Goal: Task Accomplishment & Management: Use online tool/utility

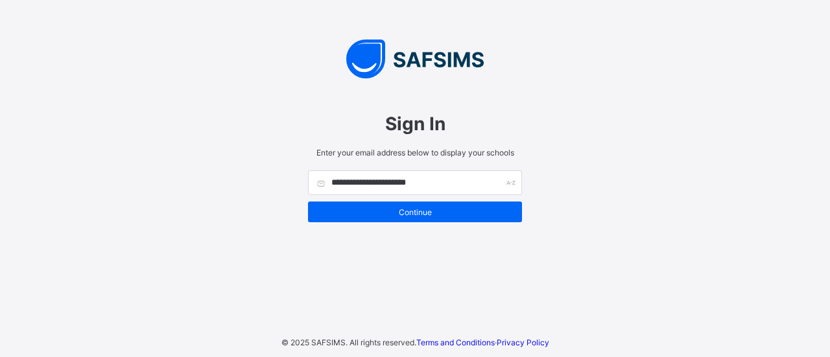
click at [403, 211] on span "Continue" at bounding box center [415, 213] width 195 height 10
click at [403, 211] on div "Continue" at bounding box center [415, 212] width 214 height 21
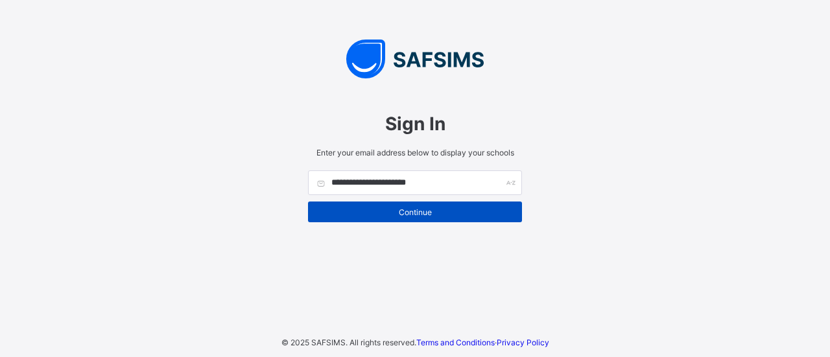
click at [460, 215] on span "Continue" at bounding box center [415, 213] width 195 height 10
click at [401, 205] on div "Continue" at bounding box center [415, 212] width 214 height 21
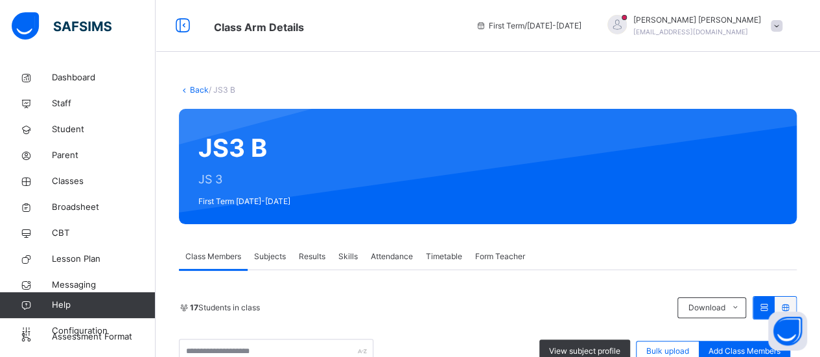
click at [289, 265] on div "Subjects" at bounding box center [270, 257] width 45 height 26
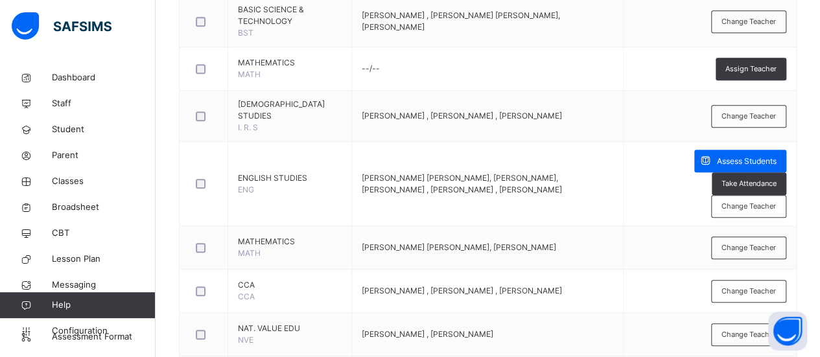
scroll to position [509, 0]
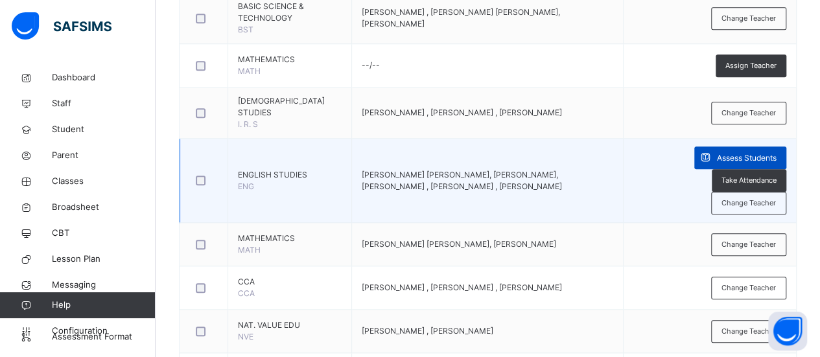
click at [717, 156] on span "Assess Students" at bounding box center [747, 158] width 60 height 12
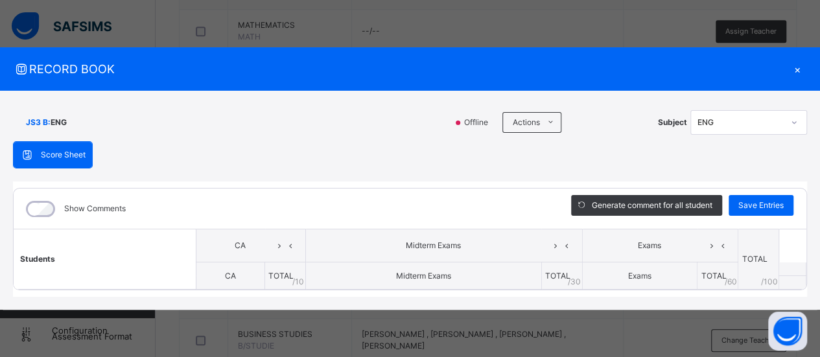
scroll to position [555, 0]
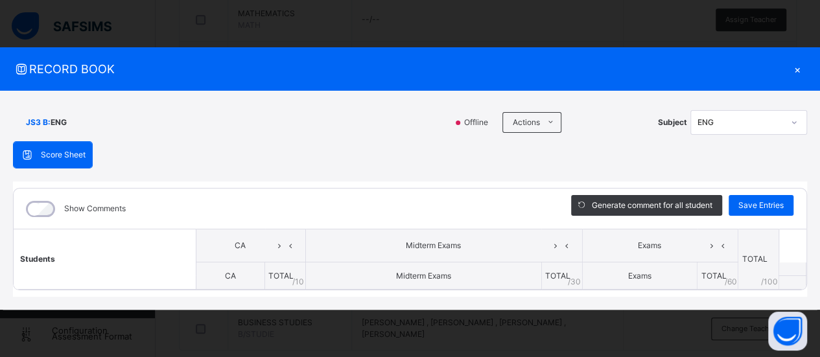
click at [798, 72] on div "×" at bounding box center [797, 69] width 19 height 18
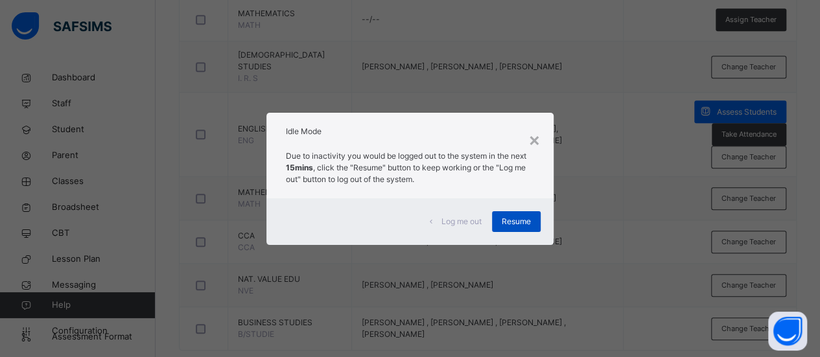
click at [525, 225] on span "Resume" at bounding box center [516, 222] width 29 height 12
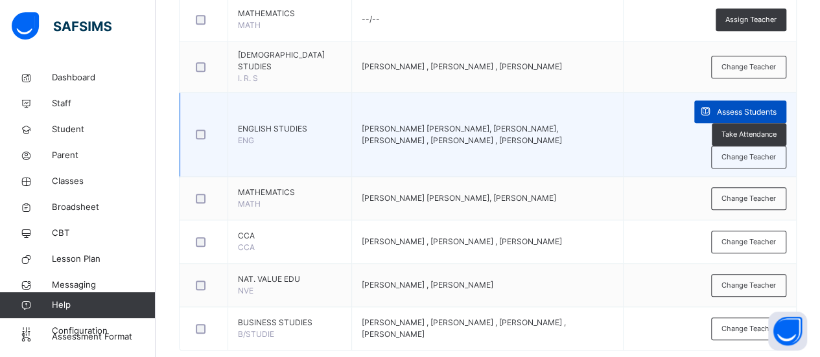
click at [695, 116] on span at bounding box center [706, 112] width 23 height 23
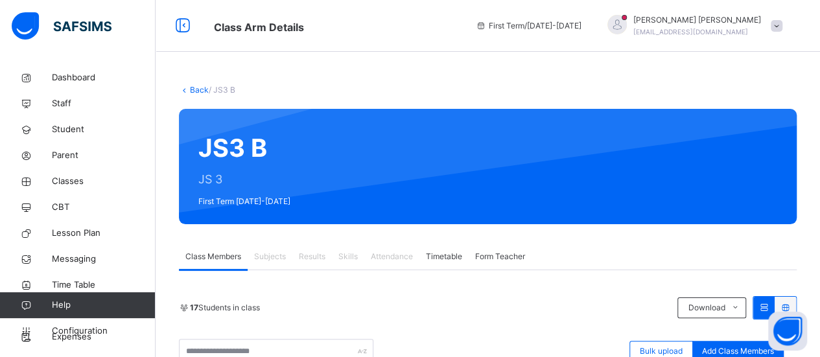
click at [265, 260] on span "Subjects" at bounding box center [270, 257] width 32 height 12
click at [278, 261] on span "Subjects" at bounding box center [270, 257] width 32 height 12
click at [276, 260] on span "Subjects" at bounding box center [270, 257] width 32 height 12
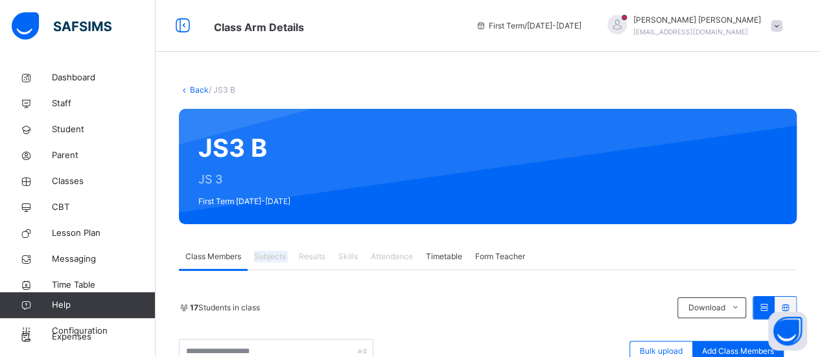
click at [276, 260] on span "Subjects" at bounding box center [270, 257] width 32 height 12
click at [712, 180] on div at bounding box center [544, 166] width 468 height 89
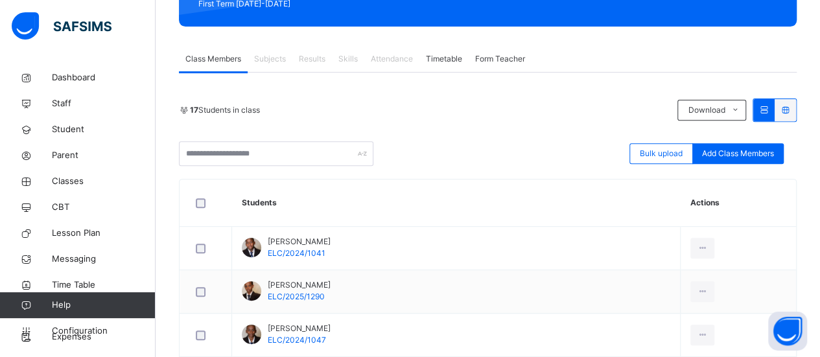
scroll to position [198, 0]
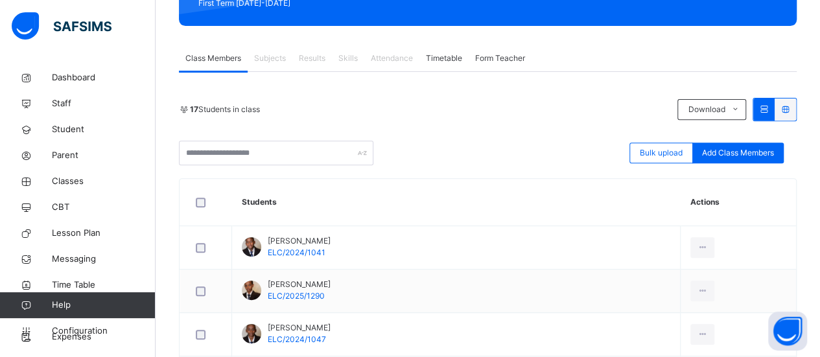
click at [265, 61] on span "Subjects" at bounding box center [270, 59] width 32 height 12
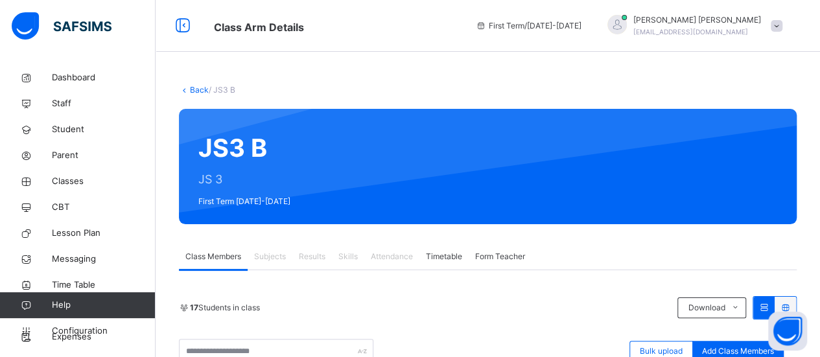
click at [195, 88] on link "Back" at bounding box center [199, 90] width 19 height 10
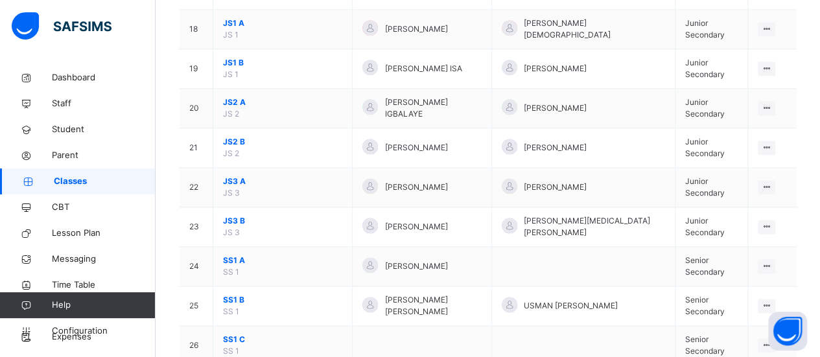
scroll to position [823, 0]
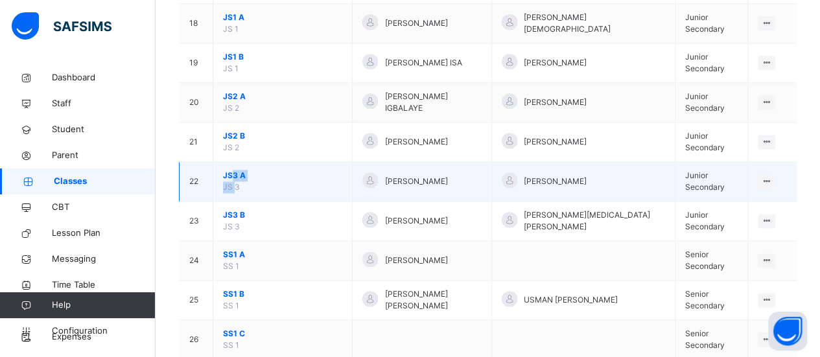
drag, startPoint x: 235, startPoint y: 178, endPoint x: 230, endPoint y: 163, distance: 15.2
click at [230, 163] on td "JS3 A JS 3" at bounding box center [282, 182] width 139 height 40
click at [230, 170] on span "JS3 A" at bounding box center [282, 176] width 119 height 12
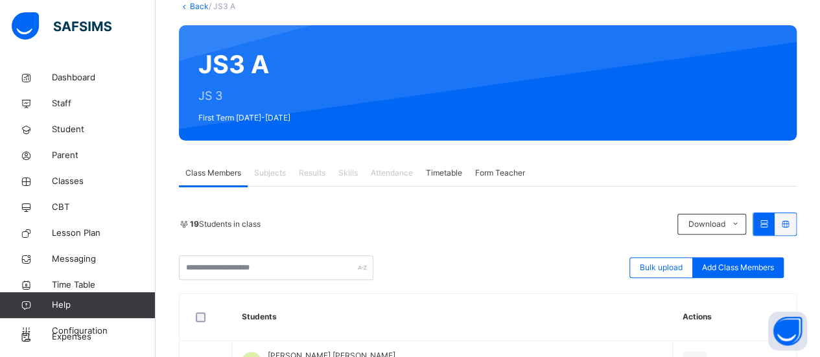
scroll to position [82, 0]
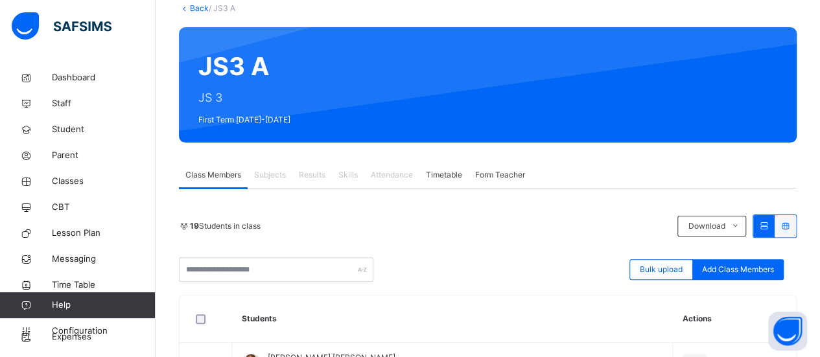
click at [272, 177] on span "Subjects" at bounding box center [270, 175] width 32 height 12
click at [261, 178] on span "Subjects" at bounding box center [270, 175] width 32 height 12
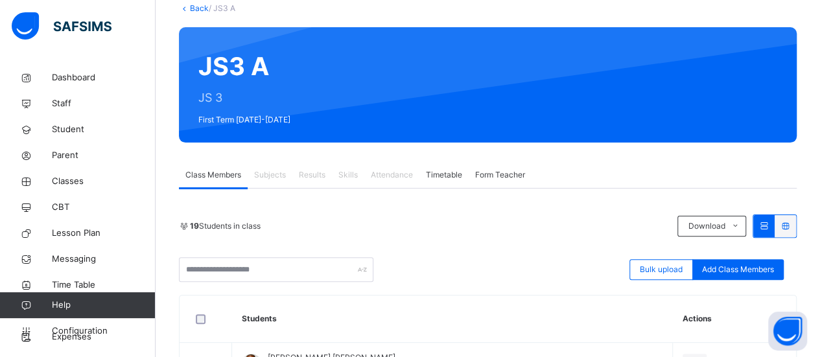
click at [301, 187] on div "Results" at bounding box center [312, 175] width 40 height 26
click at [290, 177] on div "Subjects" at bounding box center [270, 175] width 45 height 26
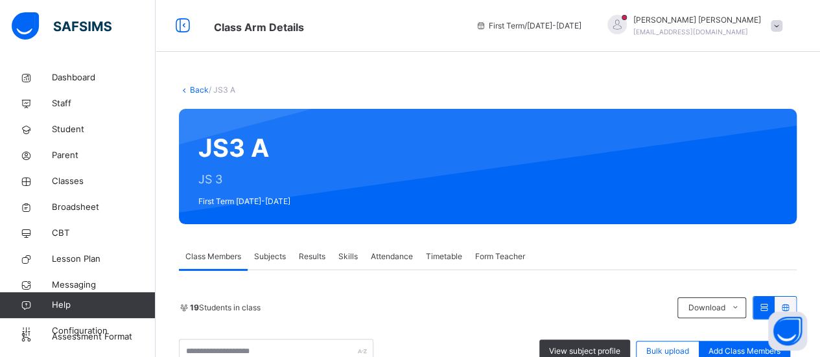
click at [276, 263] on div "Subjects" at bounding box center [270, 257] width 45 height 26
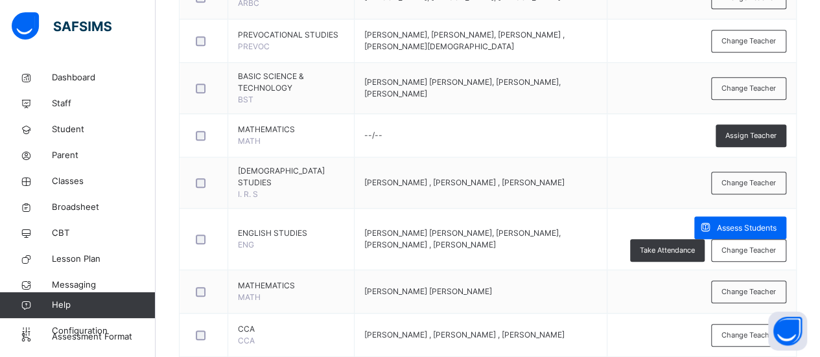
scroll to position [441, 0]
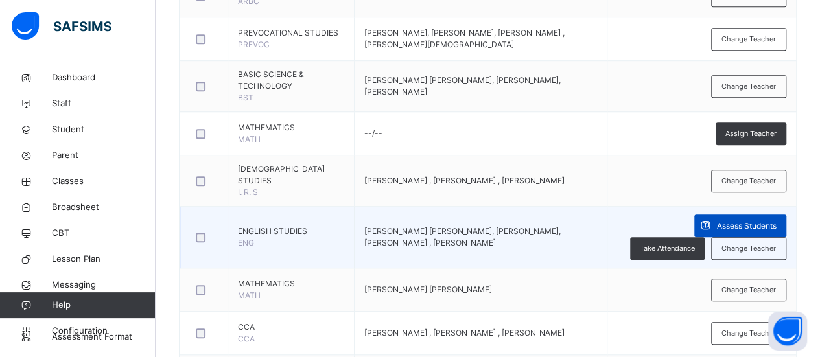
click at [717, 223] on span "Assess Students" at bounding box center [747, 226] width 60 height 12
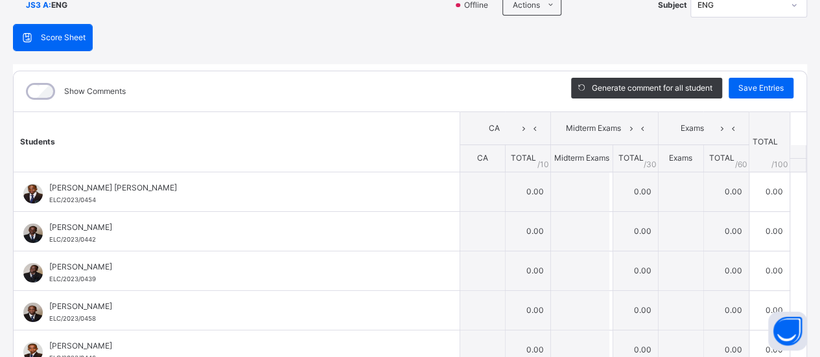
scroll to position [104, 0]
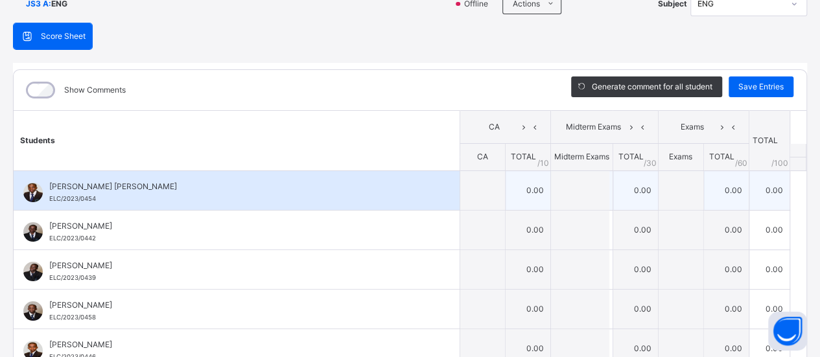
click at [471, 194] on tr "Abdallah Bawa Mohammed ELC/2023/0454 Abdallah Bawa Mohammed ELC/2023/0454 0.00 …" at bounding box center [410, 191] width 793 height 40
click at [552, 193] on tr "Abdallah Bawa Mohammed ELC/2023/0454 Abdallah Bawa Mohammed ELC/2023/0454 0.00 …" at bounding box center [410, 191] width 793 height 40
click at [621, 189] on tr "Abdallah Bawa Mohammed ELC/2023/0454 Abdallah Bawa Mohammed ELC/2023/0454 0.00 …" at bounding box center [410, 191] width 793 height 40
click at [621, 189] on td "0.00" at bounding box center [635, 191] width 45 height 40
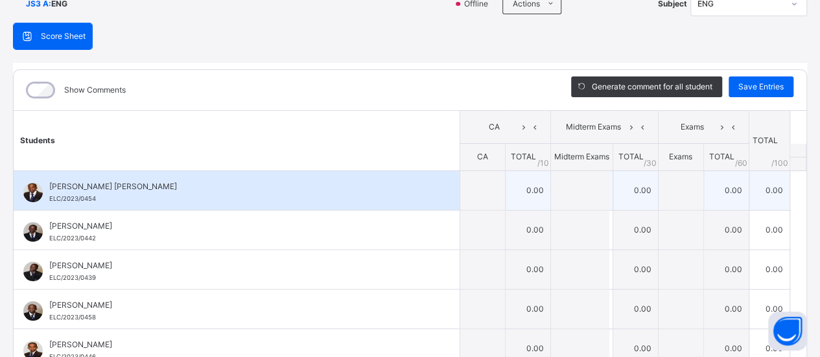
click at [526, 193] on td "0.00" at bounding box center [527, 191] width 45 height 40
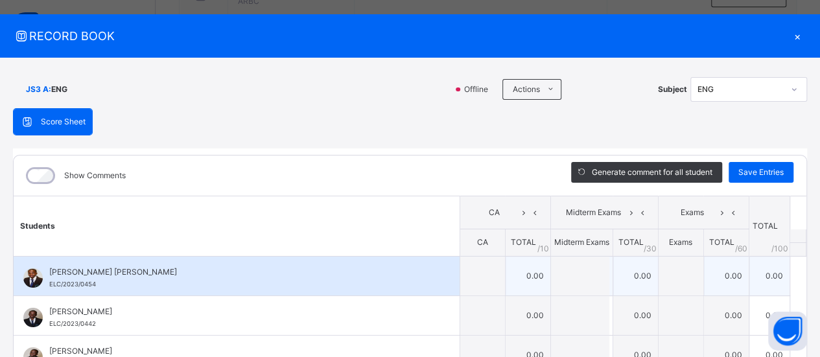
scroll to position [0, 0]
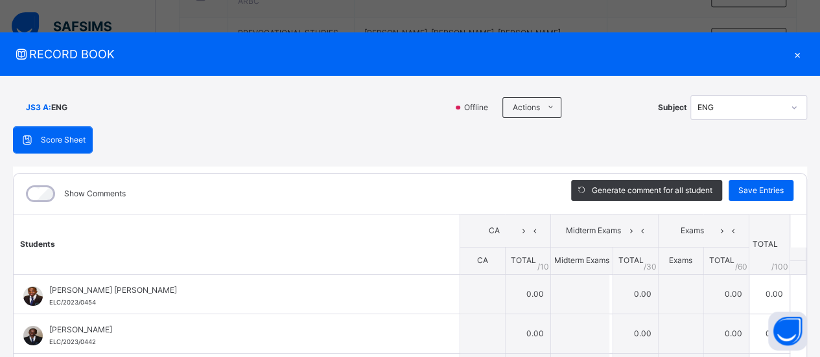
click at [793, 47] on div "×" at bounding box center [797, 54] width 19 height 18
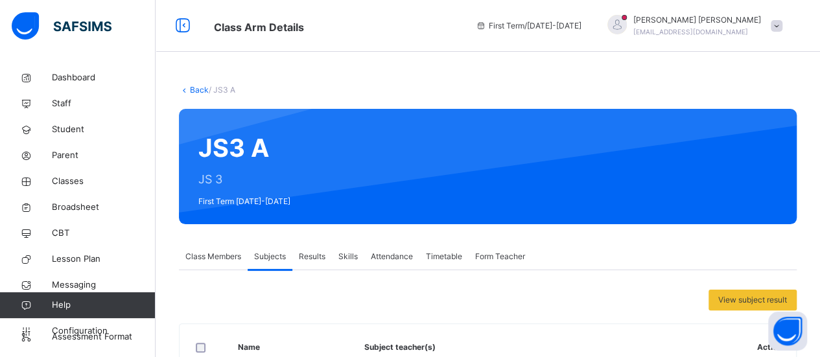
click at [196, 93] on link "Back" at bounding box center [199, 90] width 19 height 10
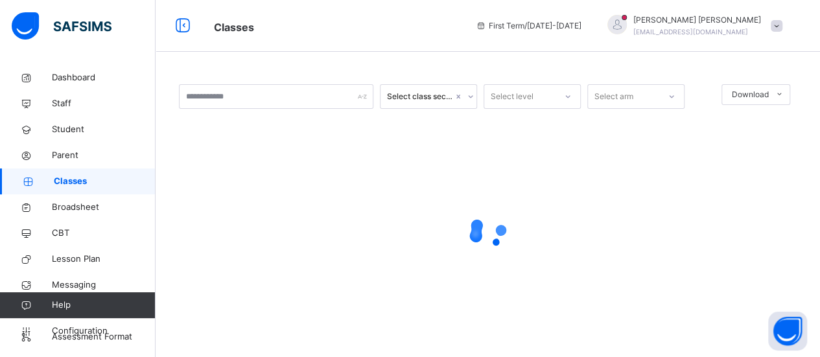
scroll to position [14, 0]
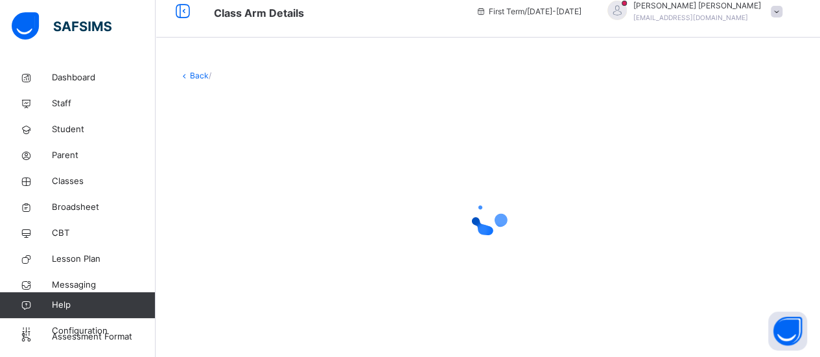
scroll to position [17, 0]
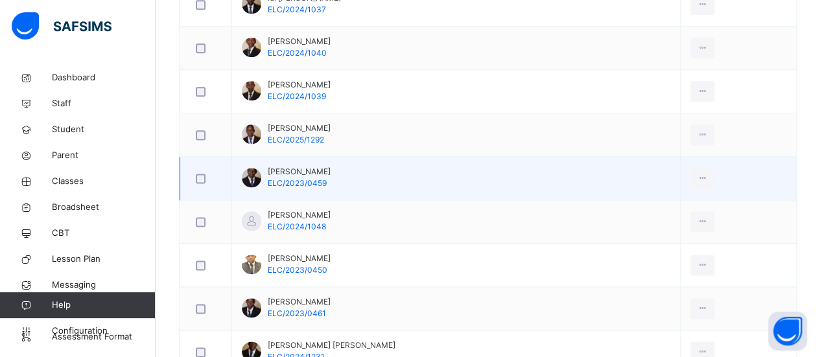
scroll to position [0, 0]
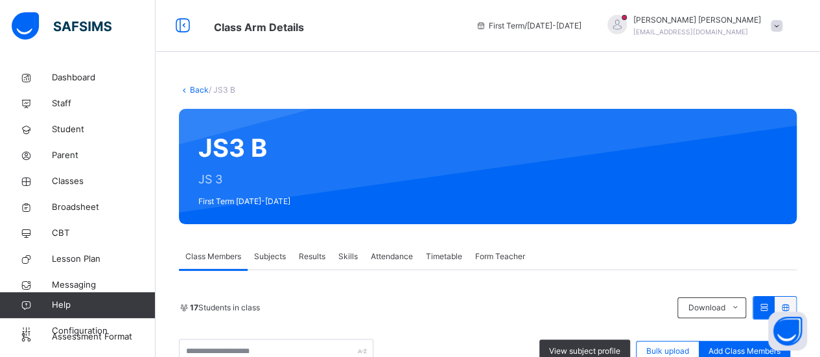
click at [271, 254] on span "Subjects" at bounding box center [270, 257] width 32 height 12
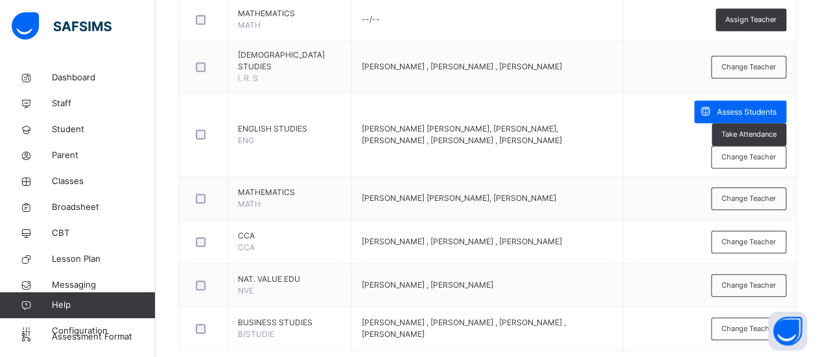
scroll to position [550, 0]
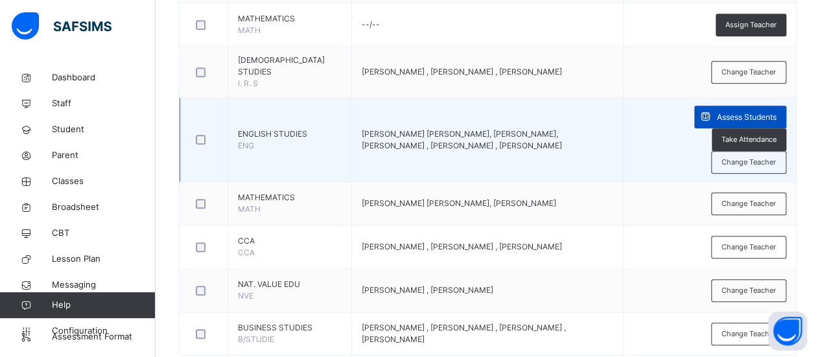
click at [717, 115] on span "Assess Students" at bounding box center [747, 118] width 60 height 12
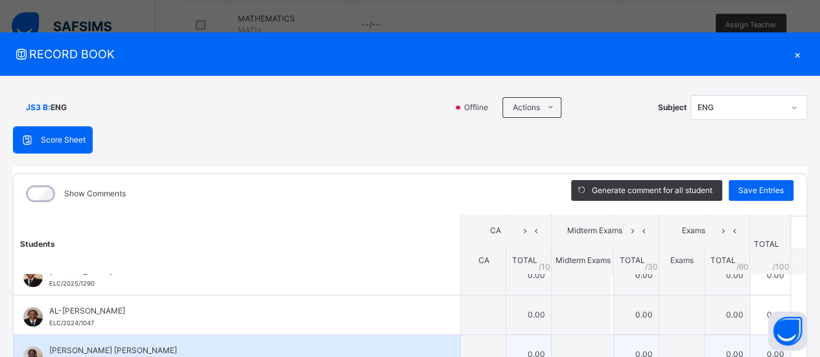
scroll to position [48, 0]
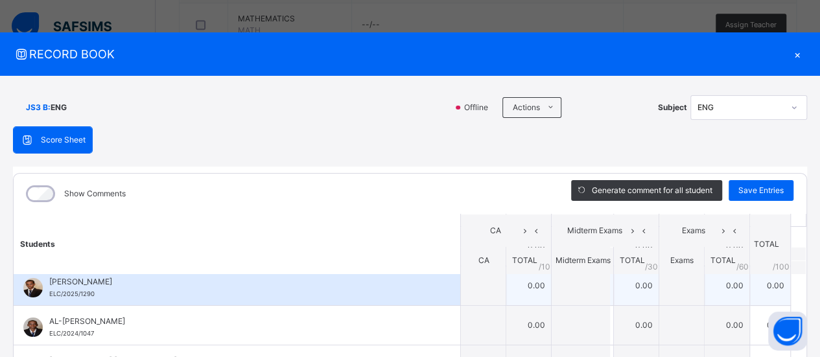
click at [512, 300] on td "0.00" at bounding box center [528, 286] width 45 height 40
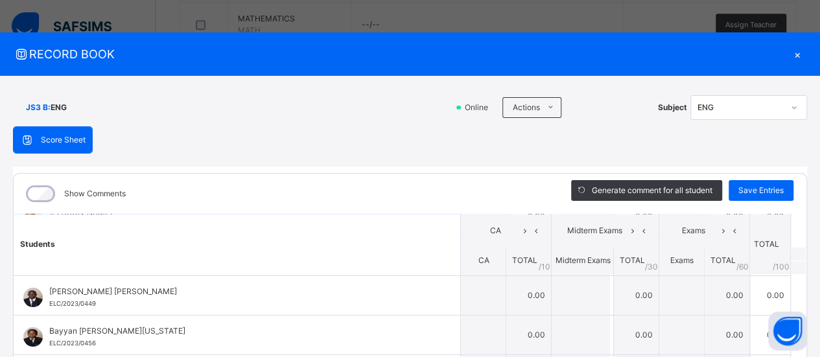
scroll to position [122, 0]
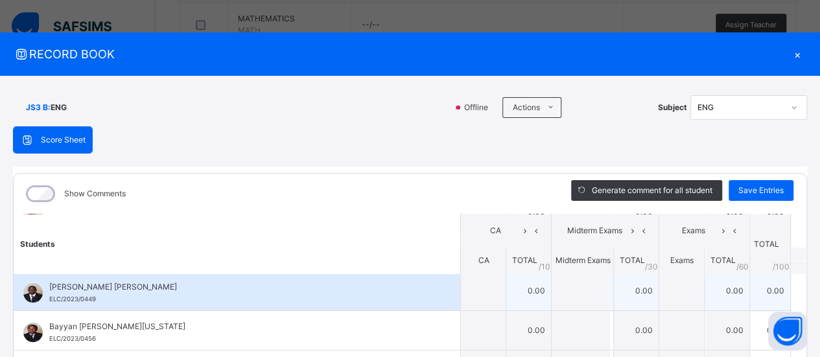
click at [750, 303] on td "0.00" at bounding box center [770, 291] width 41 height 40
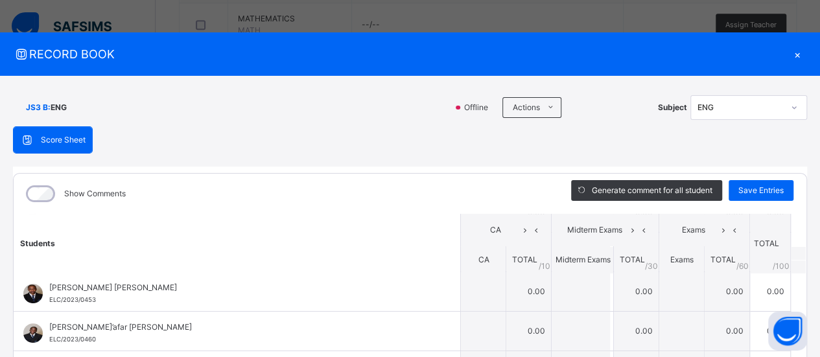
scroll to position [255, 0]
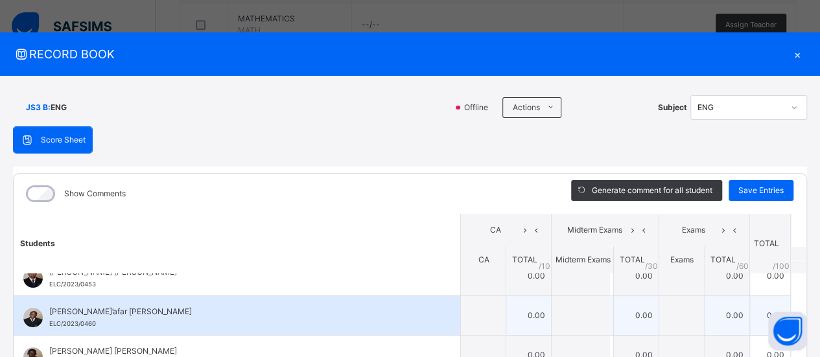
click at [614, 300] on td "0.00" at bounding box center [636, 316] width 45 height 40
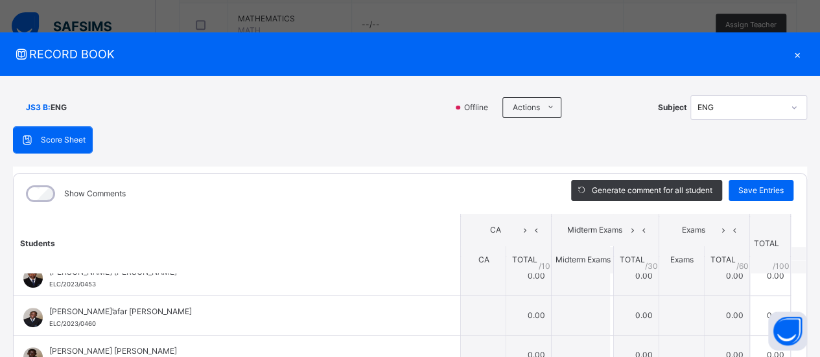
click at [789, 53] on div "×" at bounding box center [797, 54] width 19 height 18
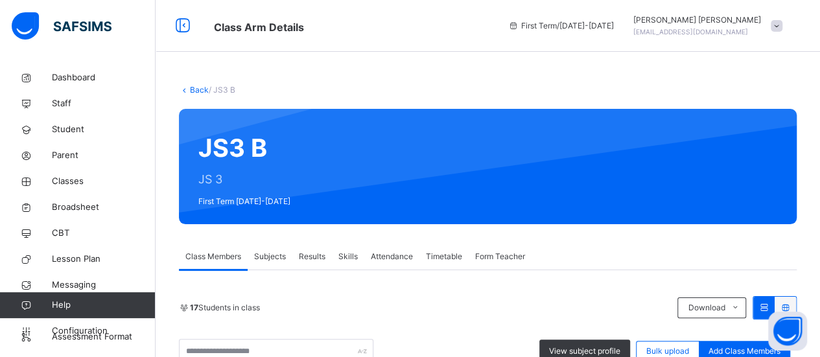
click at [274, 255] on span "Subjects" at bounding box center [270, 257] width 32 height 12
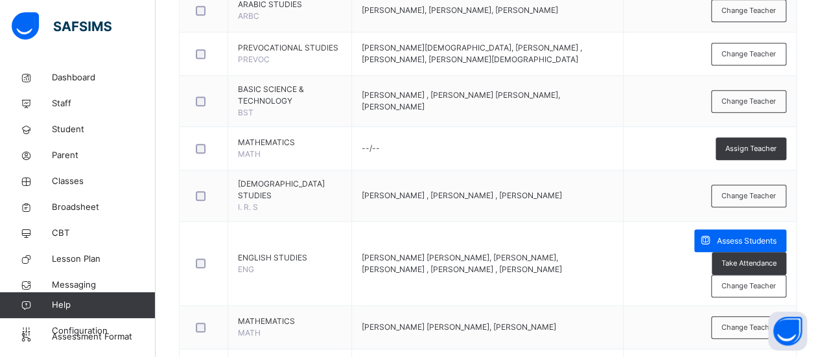
scroll to position [427, 0]
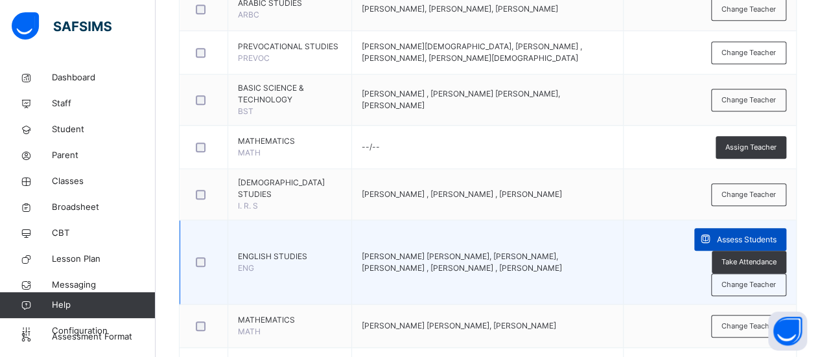
click at [717, 238] on span "Assess Students" at bounding box center [747, 240] width 60 height 12
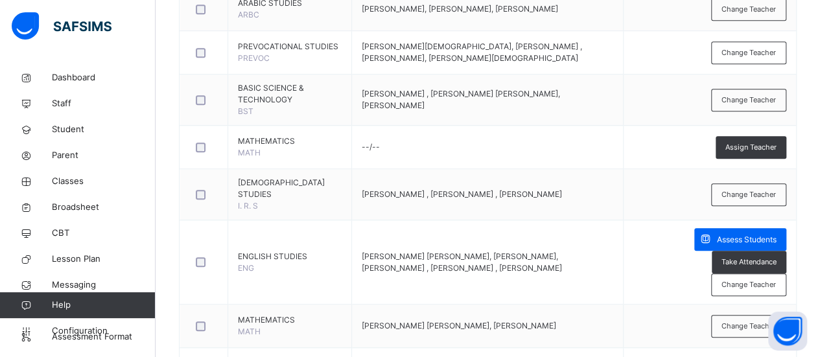
scroll to position [49, 0]
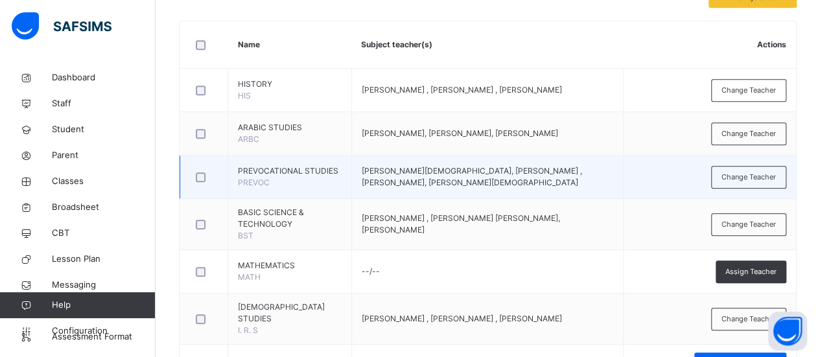
scroll to position [0, 0]
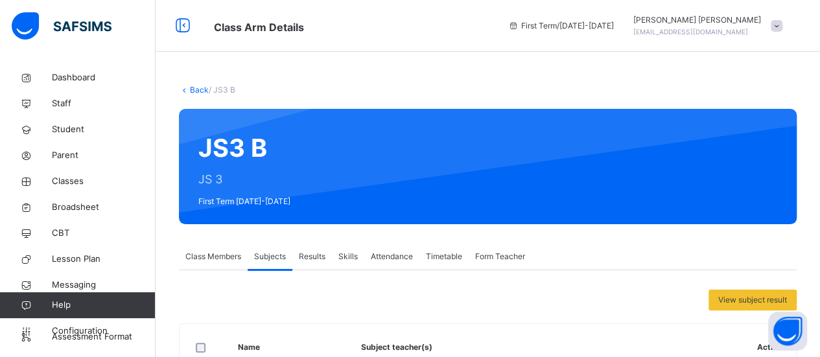
click at [191, 94] on link "Back" at bounding box center [199, 90] width 19 height 10
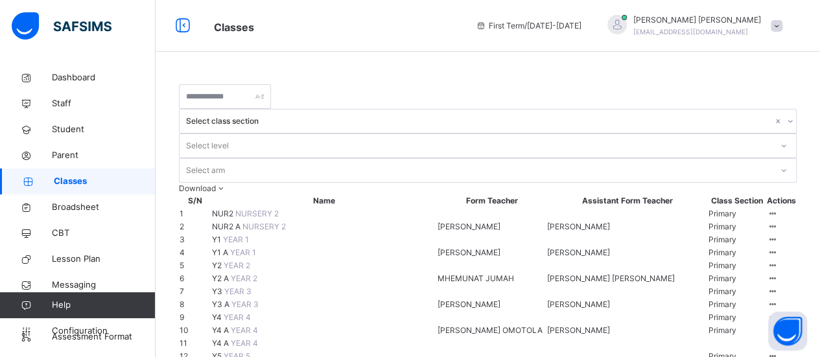
scroll to position [891, 0]
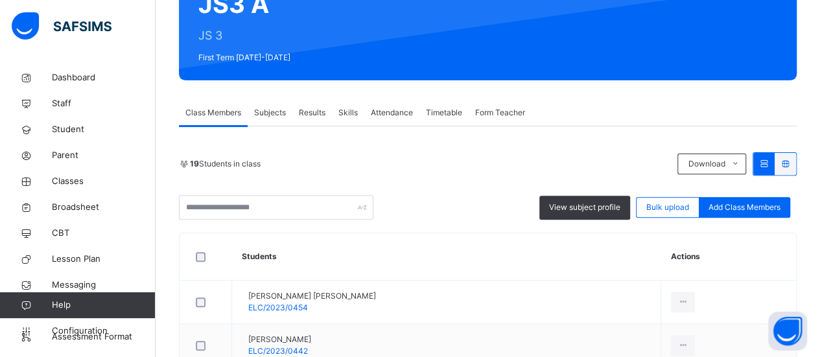
scroll to position [132, 0]
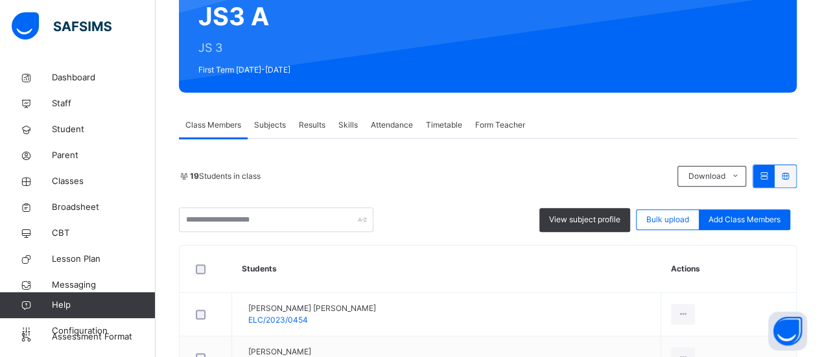
click at [266, 122] on span "Subjects" at bounding box center [270, 125] width 32 height 12
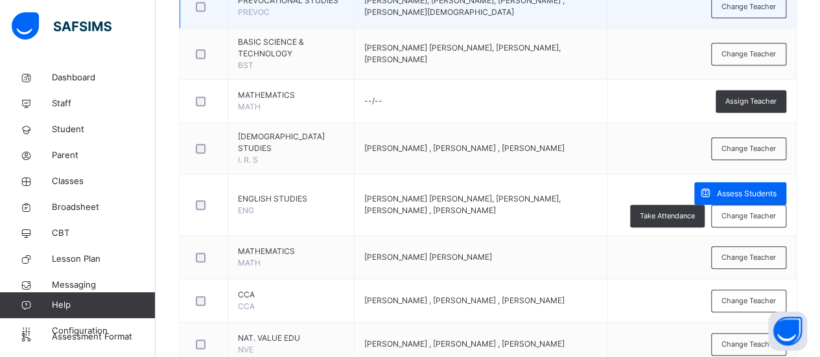
scroll to position [469, 0]
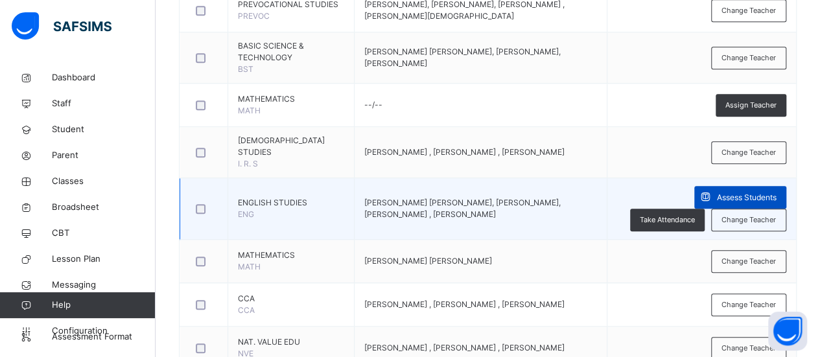
click at [717, 195] on span "Assess Students" at bounding box center [747, 198] width 60 height 12
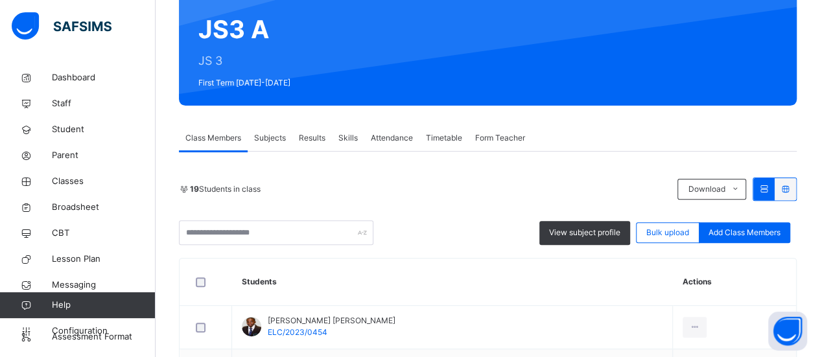
scroll to position [124, 0]
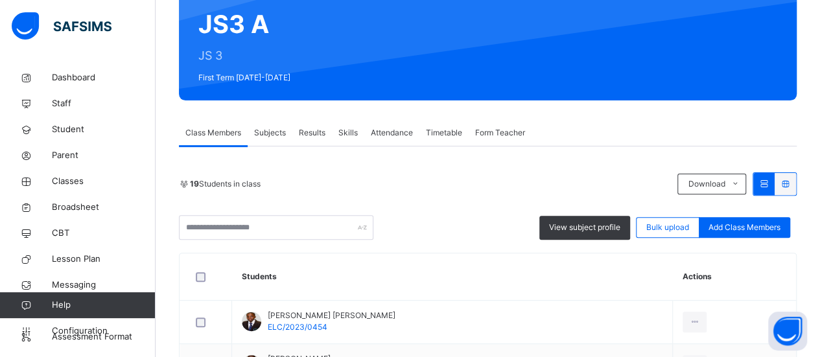
click at [288, 121] on div "Subjects" at bounding box center [270, 133] width 45 height 26
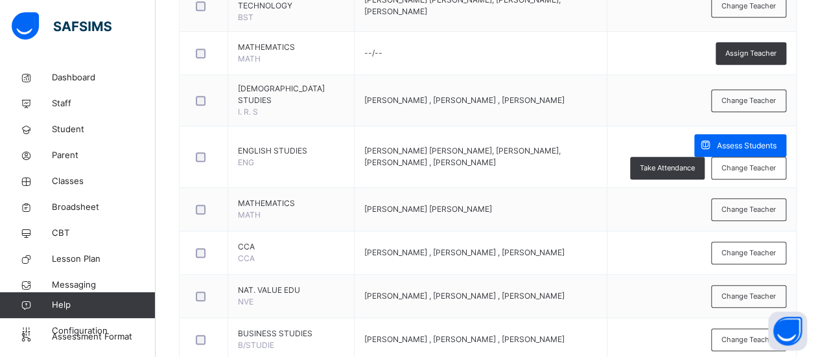
scroll to position [529, 0]
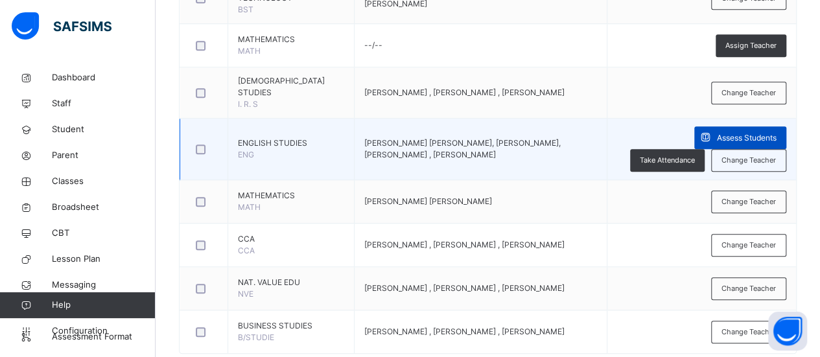
click at [717, 136] on span "Assess Students" at bounding box center [747, 138] width 60 height 12
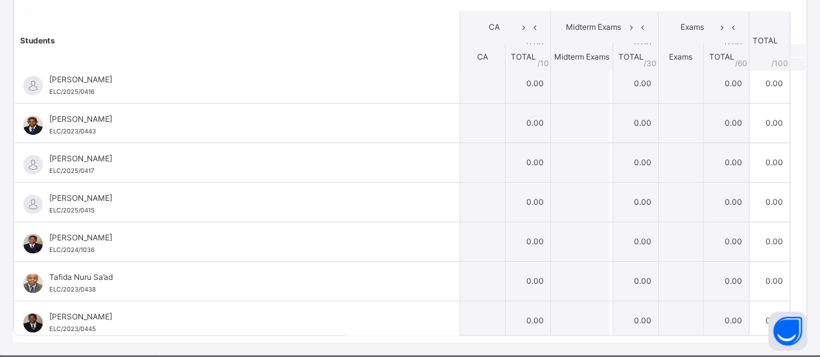
scroll to position [232, 0]
